Goal: Information Seeking & Learning: Learn about a topic

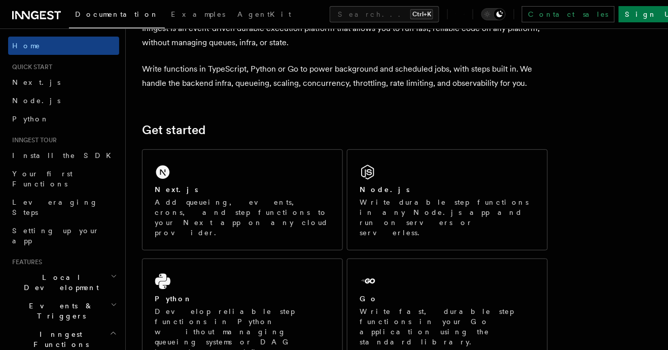
scroll to position [62, 0]
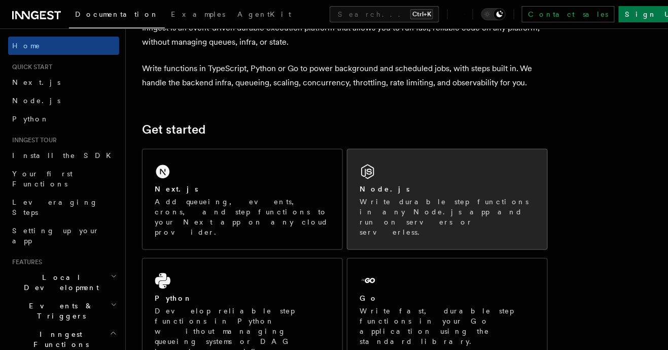
click at [448, 199] on p "Write durable step functions in any Node.js app and run on servers or serverles…" at bounding box center [448, 216] width 176 height 41
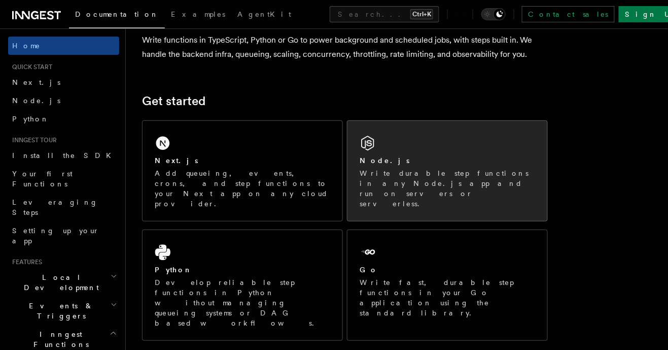
scroll to position [111, 0]
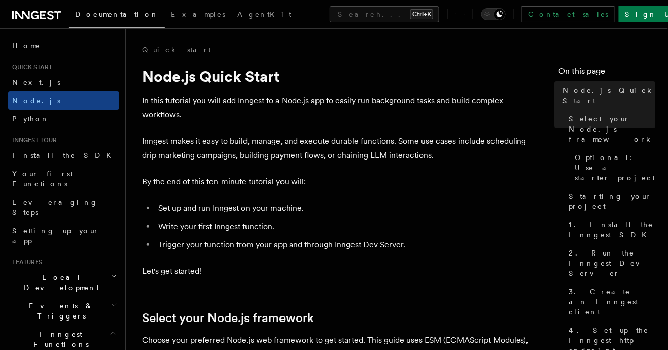
click at [488, 148] on p "Inngest makes it easy to build, manage, and execute durable functions. Some use…" at bounding box center [340, 148] width 396 height 28
click at [346, 341] on p "Choose your preferred Node.js web framework to get started. This guide uses ESM…" at bounding box center [340, 347] width 396 height 28
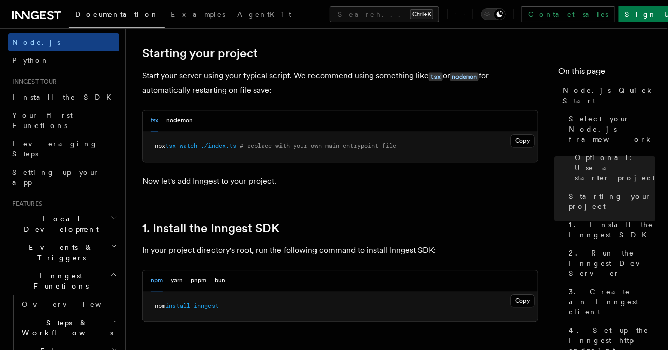
scroll to position [59, 0]
click at [113, 242] on icon "button" at bounding box center [114, 246] width 7 height 8
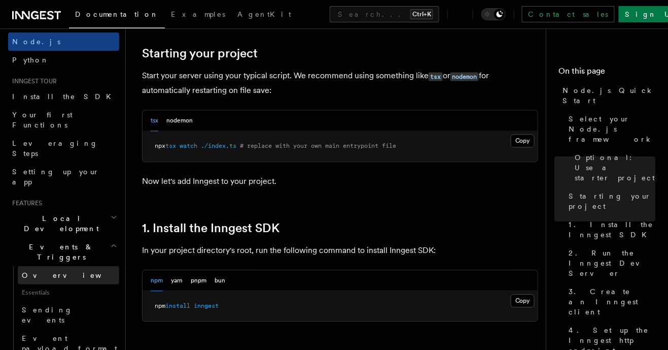
click at [46, 271] on span "Overview" at bounding box center [74, 275] width 105 height 8
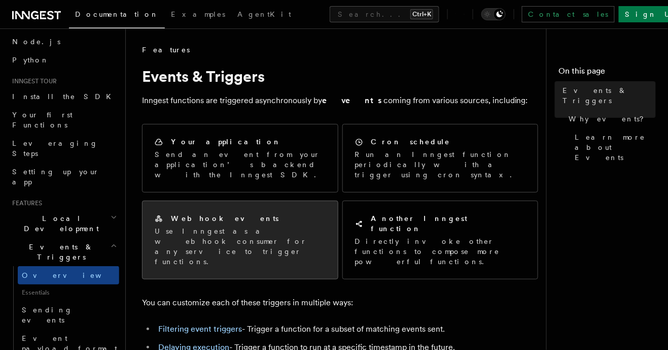
click at [269, 232] on p "Use Inngest as a webhook consumer for any service to trigger functions." at bounding box center [240, 246] width 171 height 41
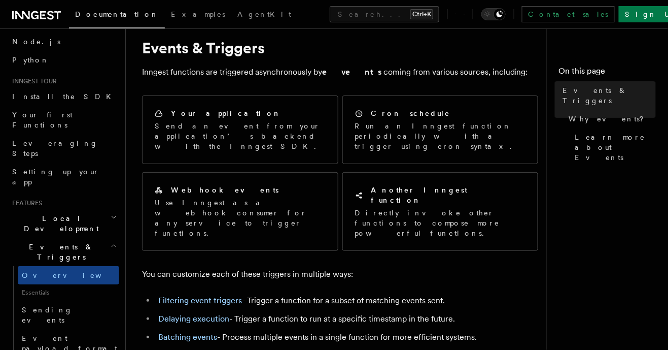
scroll to position [49, 0]
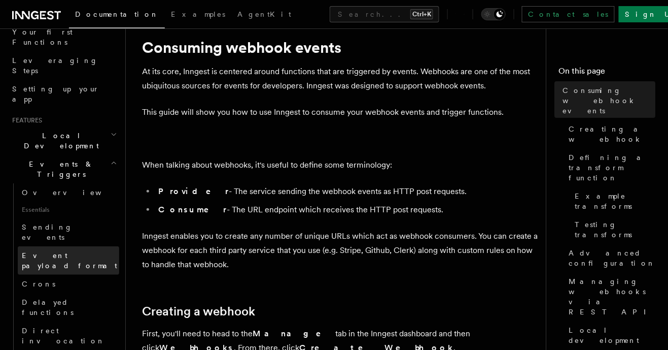
scroll to position [145, 0]
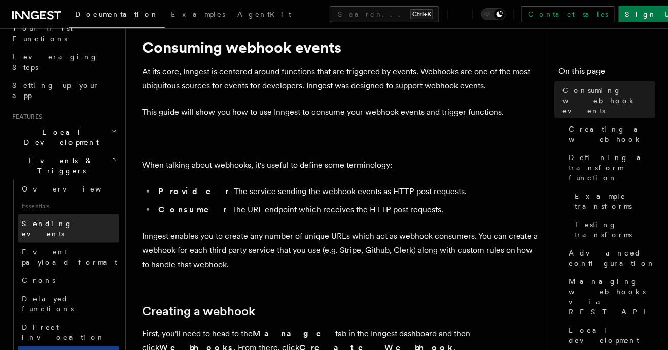
click at [93, 214] on link "Sending events" at bounding box center [68, 228] width 101 height 28
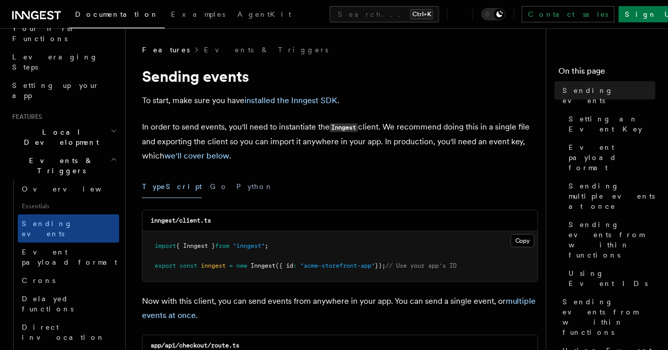
click at [504, 149] on p "In order to send events, you'll need to instantiate the Inngest client. We reco…" at bounding box center [340, 141] width 396 height 43
click at [503, 150] on p "In order to send events, you'll need to instantiate the Inngest client. We reco…" at bounding box center [340, 141] width 396 height 43
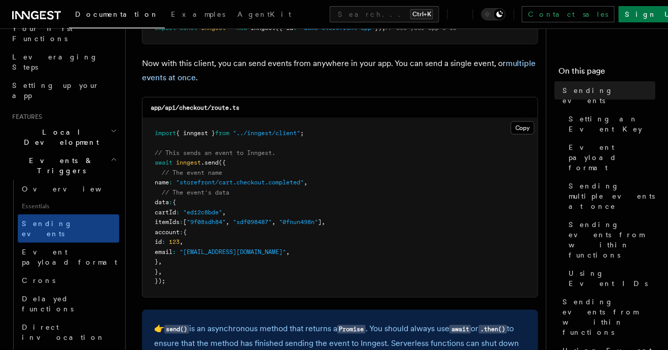
scroll to position [240, 0]
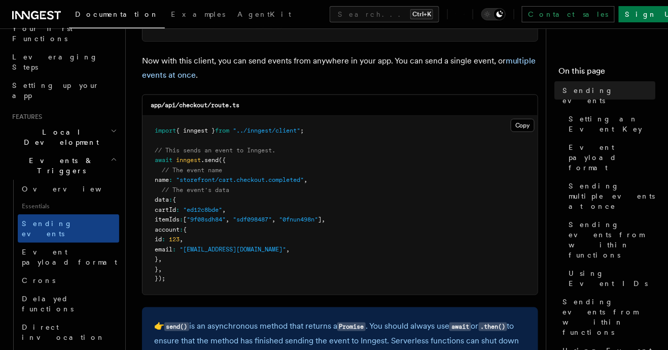
click at [219, 181] on span ""storefront/cart.checkout.completed"" at bounding box center [240, 179] width 128 height 7
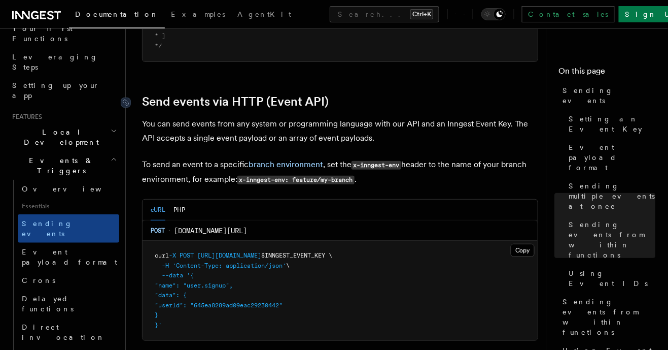
scroll to position [2071, 0]
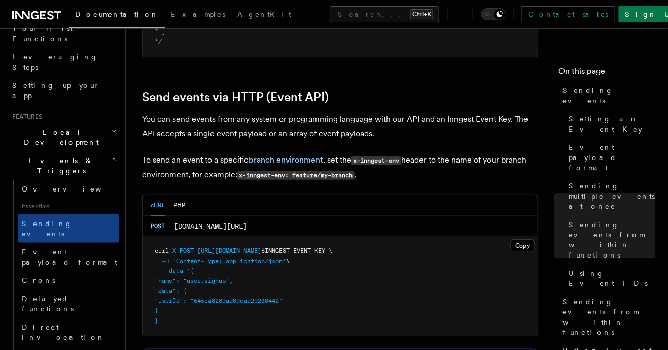
click at [116, 155] on icon "button" at bounding box center [114, 159] width 7 height 8
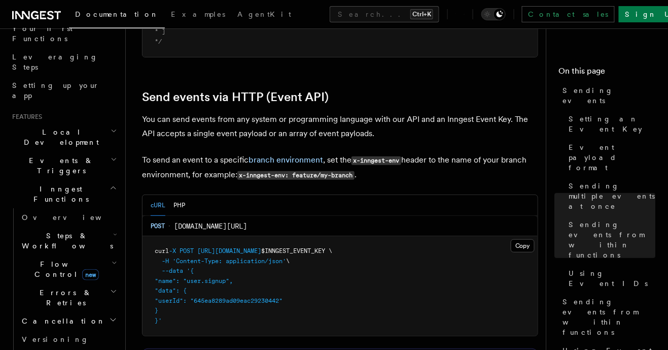
click at [112, 184] on icon "button" at bounding box center [114, 188] width 8 height 8
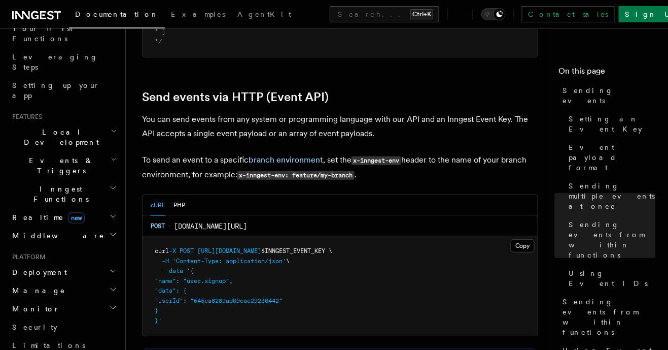
click at [110, 212] on icon "button" at bounding box center [113, 216] width 8 height 8
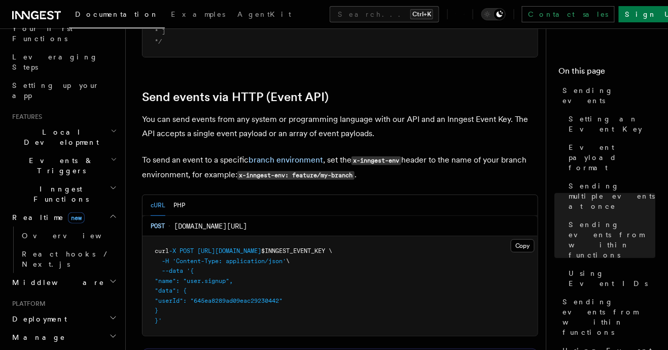
click at [109, 277] on icon "button" at bounding box center [113, 281] width 8 height 8
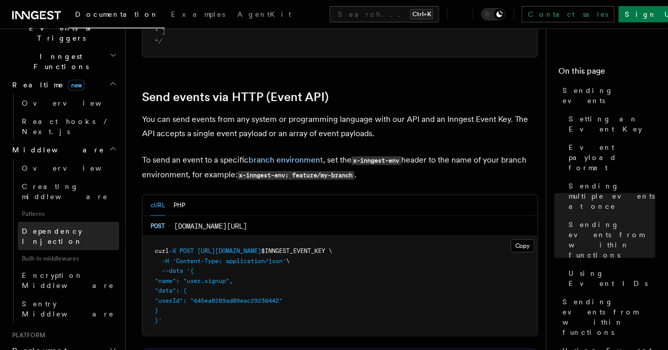
scroll to position [279, 0]
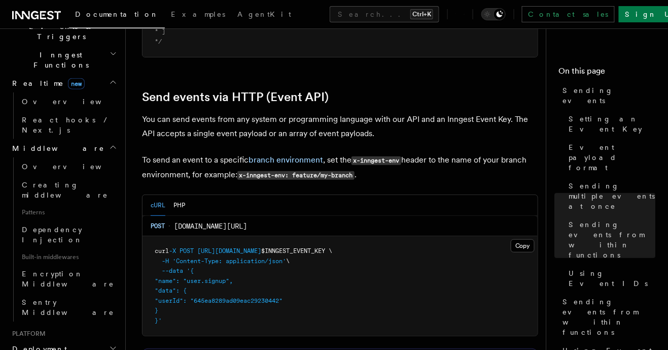
click at [109, 344] on icon "button" at bounding box center [113, 348] width 8 height 8
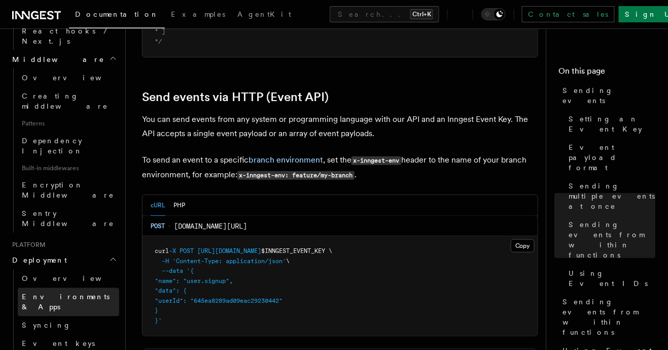
scroll to position [369, 0]
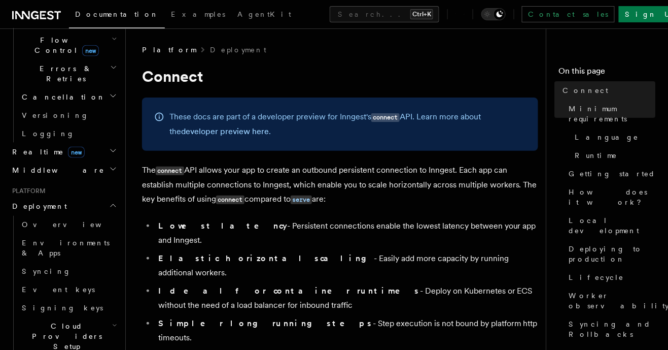
click at [111, 201] on icon "button" at bounding box center [113, 205] width 8 height 8
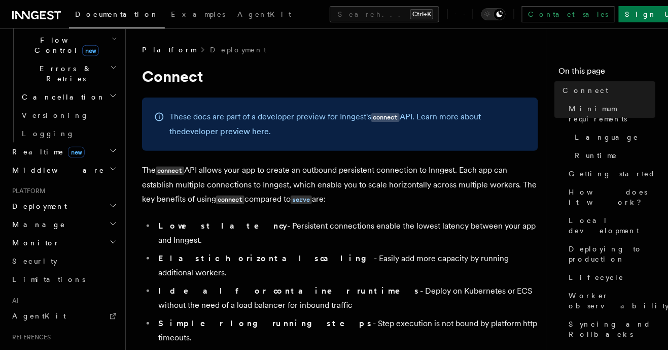
click at [117, 201] on icon "button" at bounding box center [113, 205] width 8 height 8
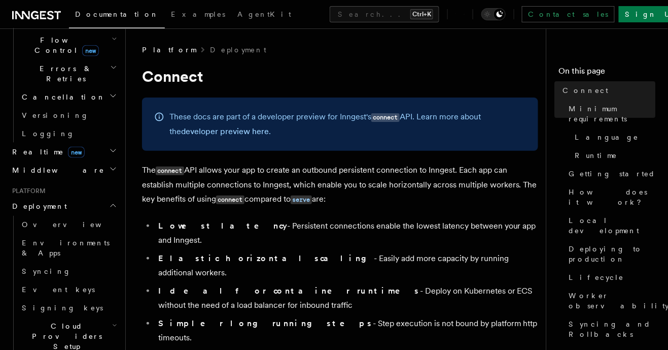
click at [114, 201] on icon "button" at bounding box center [113, 205] width 8 height 8
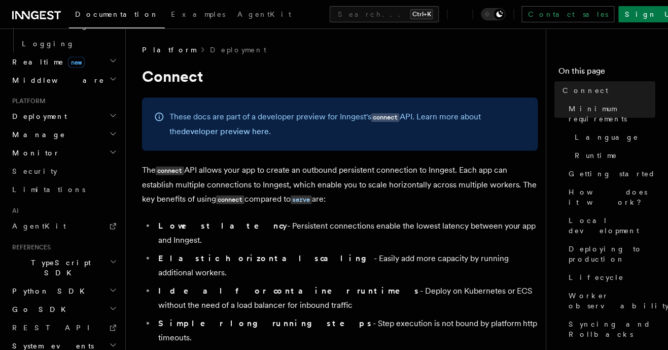
scroll to position [462, 0]
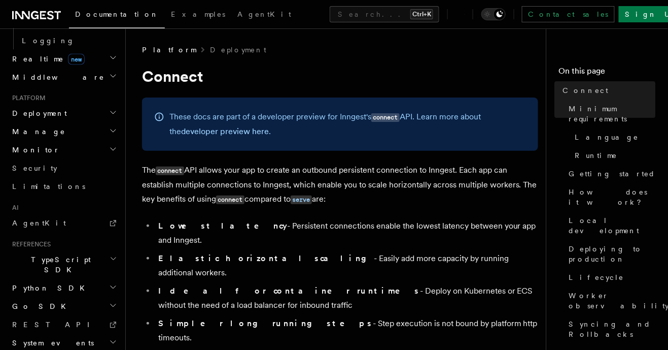
click at [111, 338] on icon "button" at bounding box center [113, 342] width 8 height 8
click at [115, 341] on icon "button" at bounding box center [113, 342] width 5 height 3
click at [113, 304] on icon "button" at bounding box center [113, 305] width 5 height 3
click at [110, 301] on icon "button" at bounding box center [113, 305] width 8 height 8
click at [108, 279] on h2 "Python SDK" at bounding box center [63, 288] width 111 height 18
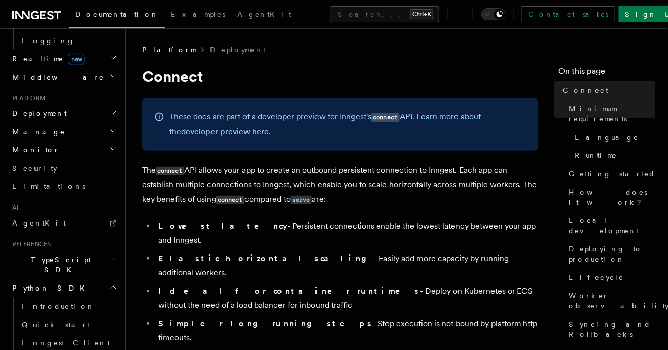
click at [111, 283] on icon "button" at bounding box center [113, 287] width 8 height 8
click at [110, 255] on icon "button" at bounding box center [114, 259] width 8 height 8
click at [112, 255] on icon "button" at bounding box center [114, 259] width 8 height 8
click at [110, 255] on icon "button" at bounding box center [114, 259] width 8 height 8
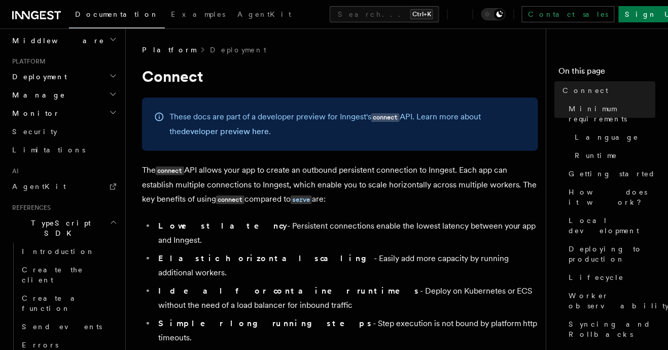
scroll to position [514, 0]
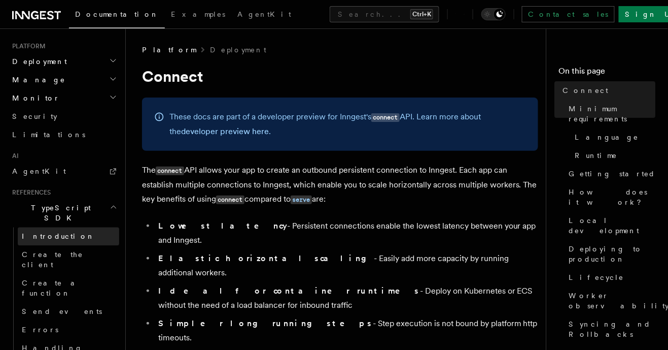
click at [62, 227] on link "Introduction" at bounding box center [68, 236] width 101 height 18
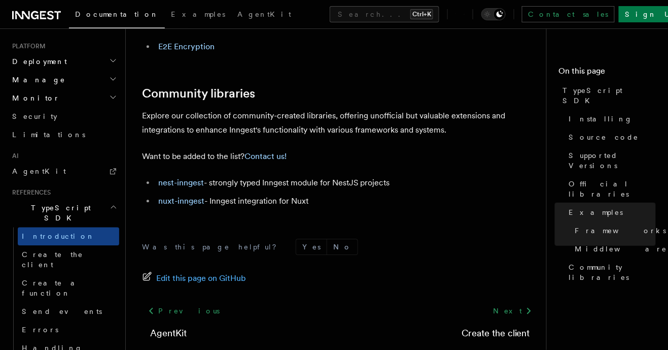
scroll to position [710, 0]
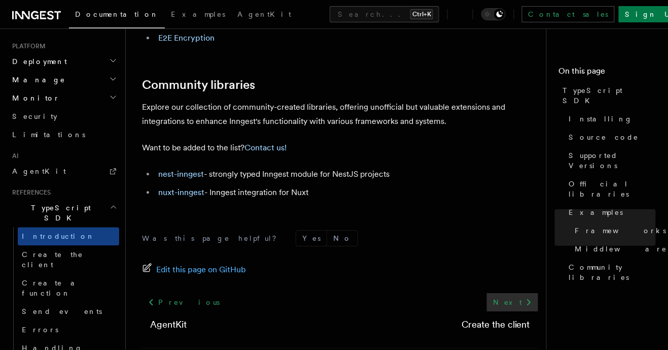
click at [510, 302] on link "Next" at bounding box center [512, 302] width 51 height 18
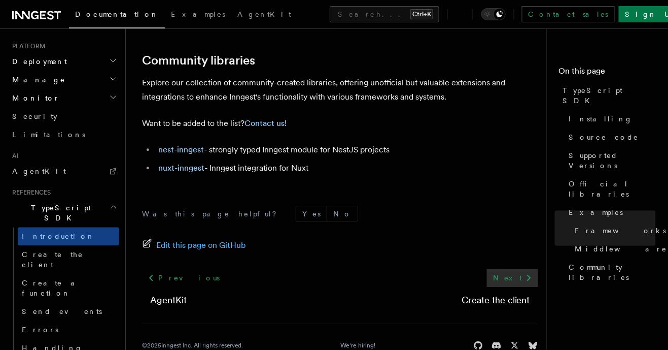
scroll to position [755, 0]
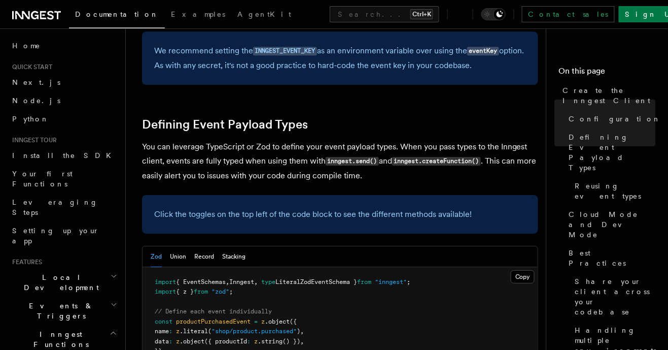
scroll to position [852, 0]
